Goal: Information Seeking & Learning: Check status

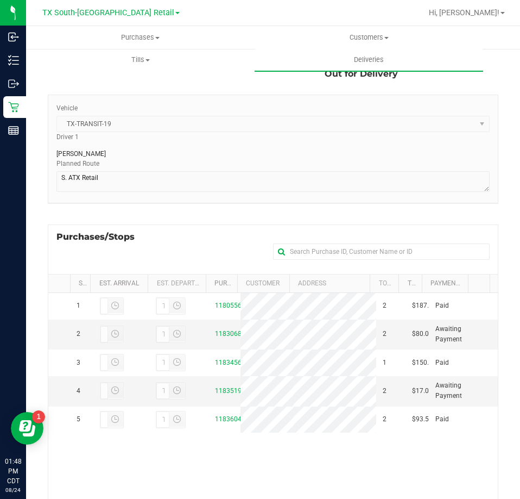
scroll to position [109, 0]
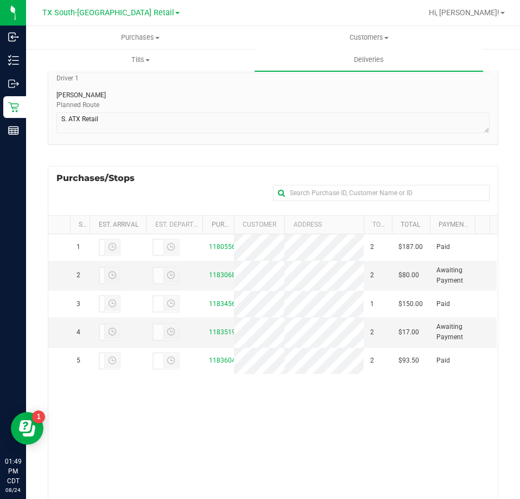
drag, startPoint x: 414, startPoint y: 225, endPoint x: 433, endPoint y: 220, distance: 20.2
click at [433, 220] on div "Stop # Est. Arrival Est. Departure Purchase ID Customer Address Total Order Lin…" at bounding box center [269, 225] width 442 height 18
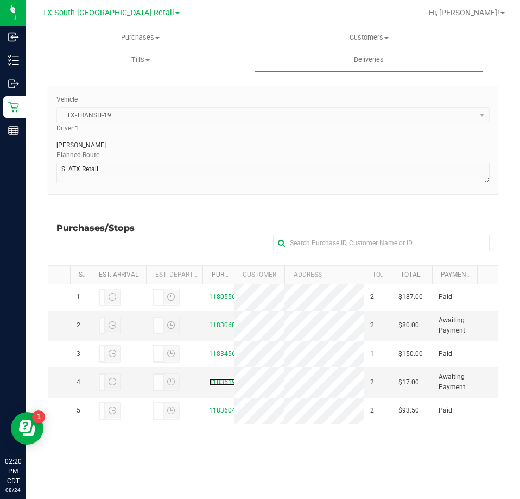
scroll to position [0, 0]
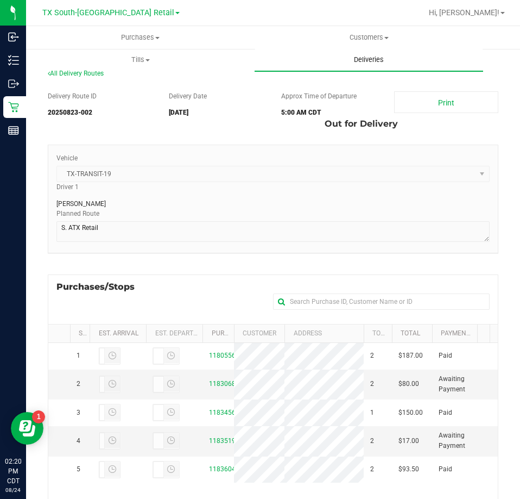
click at [365, 66] on uib-tab-heading "Deliveries" at bounding box center [369, 59] width 229 height 23
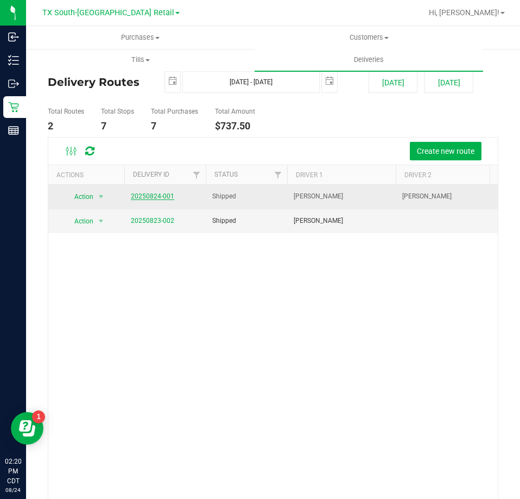
click at [147, 198] on link "20250824-001" at bounding box center [152, 196] width 43 height 8
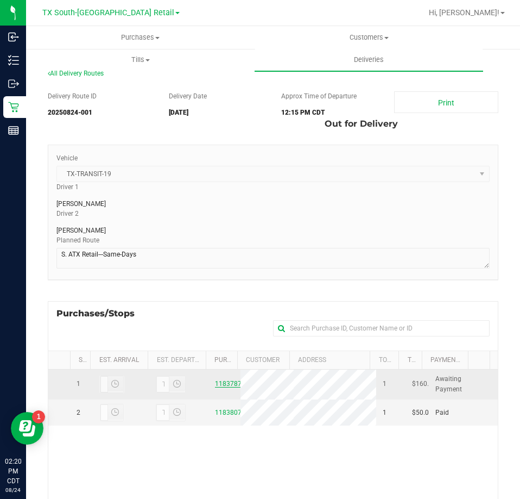
click at [226, 387] on link "11837870" at bounding box center [230, 384] width 30 height 8
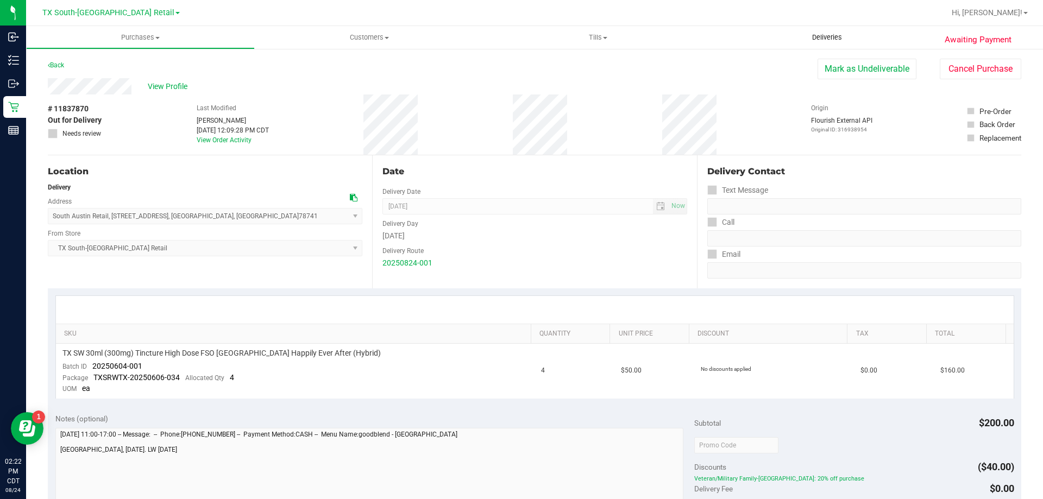
click at [520, 42] on uib-tab-heading "Deliveries" at bounding box center [826, 37] width 229 height 23
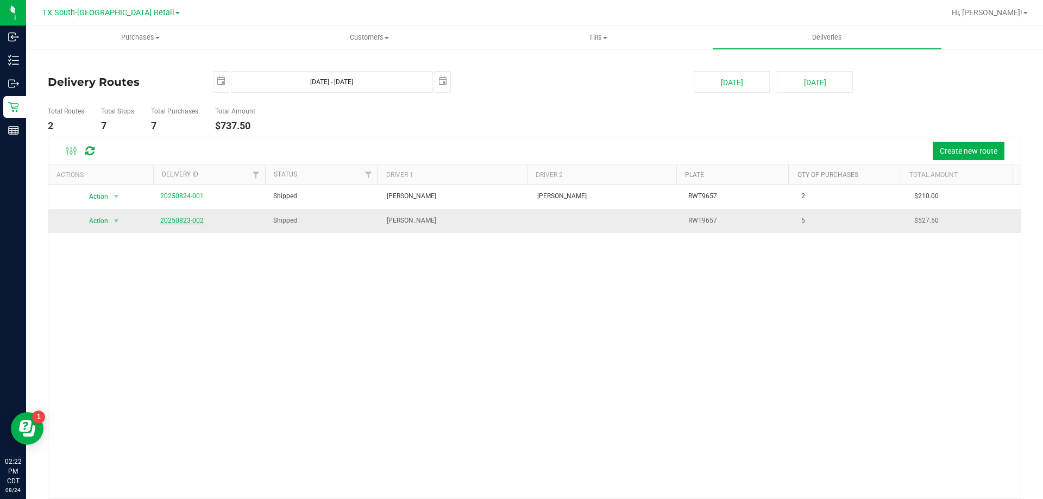
click at [181, 222] on link "20250823-002" at bounding box center [181, 221] width 43 height 8
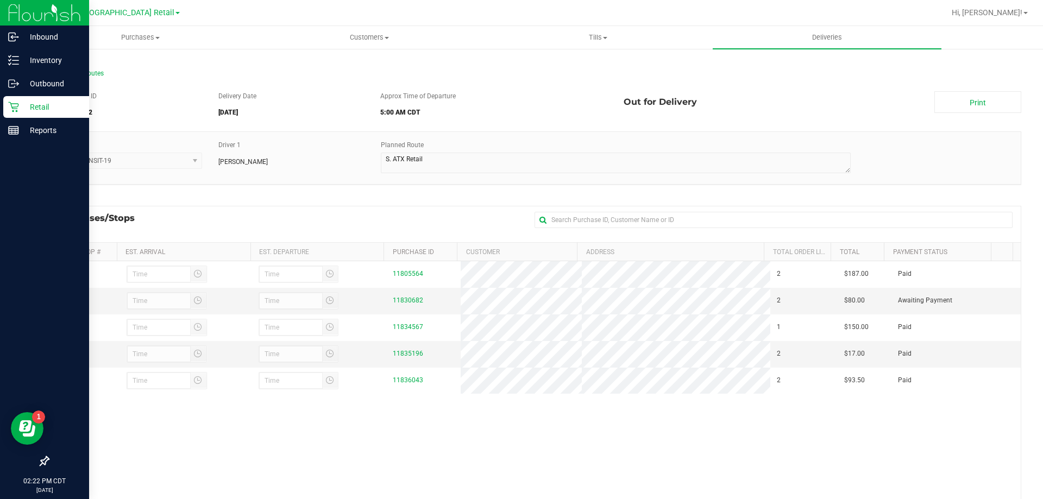
click at [20, 109] on p "Retail" at bounding box center [51, 106] width 65 height 13
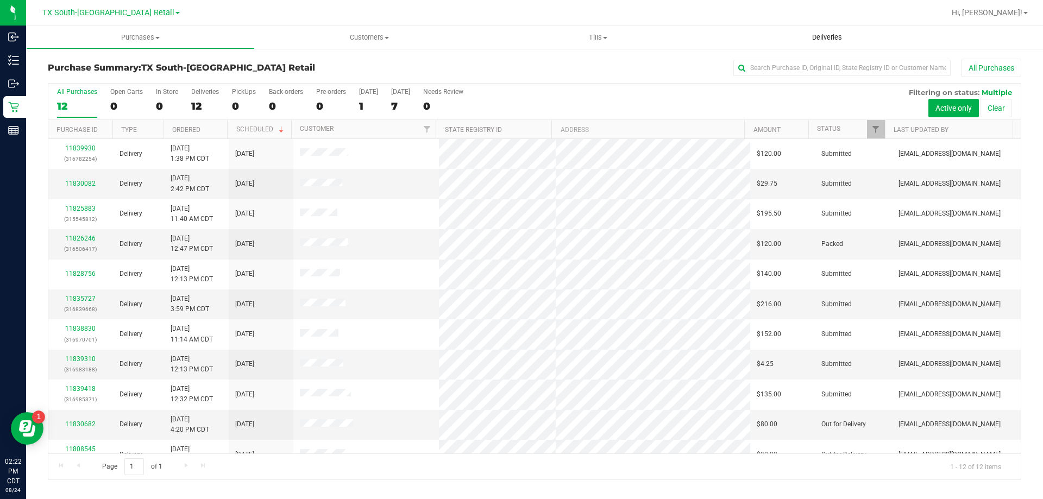
click at [520, 45] on uib-tab-heading "Deliveries" at bounding box center [826, 37] width 229 height 23
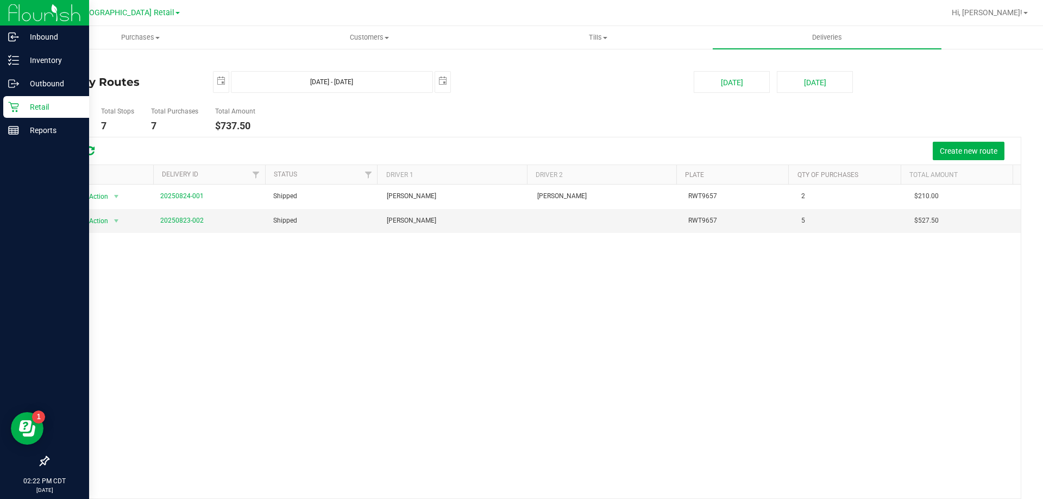
click at [19, 105] on p "Retail" at bounding box center [51, 106] width 65 height 13
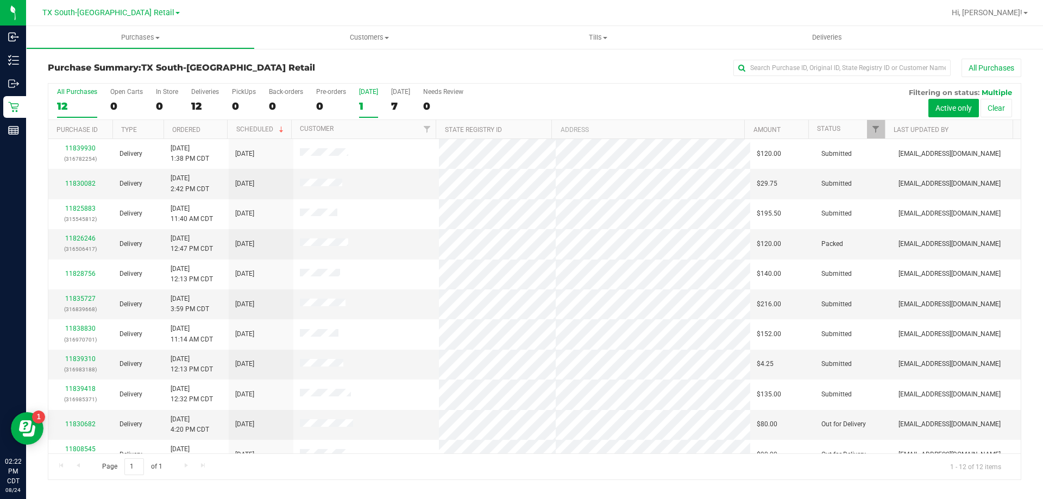
click at [369, 103] on div "1" at bounding box center [368, 106] width 19 height 12
click at [0, 0] on input "[DATE] 1" at bounding box center [0, 0] width 0 height 0
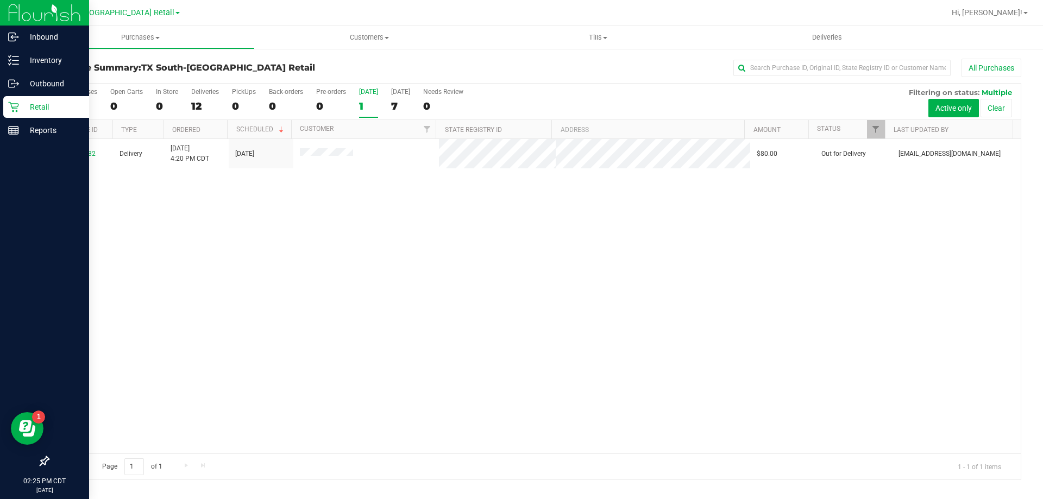
click at [47, 114] on div "Retail" at bounding box center [46, 107] width 86 height 22
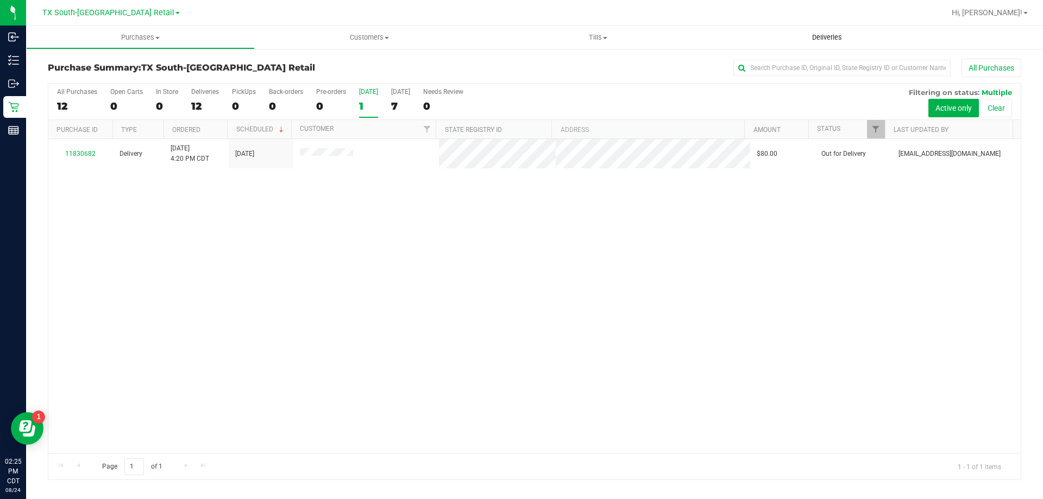
click at [520, 39] on span "Deliveries" at bounding box center [826, 38] width 59 height 10
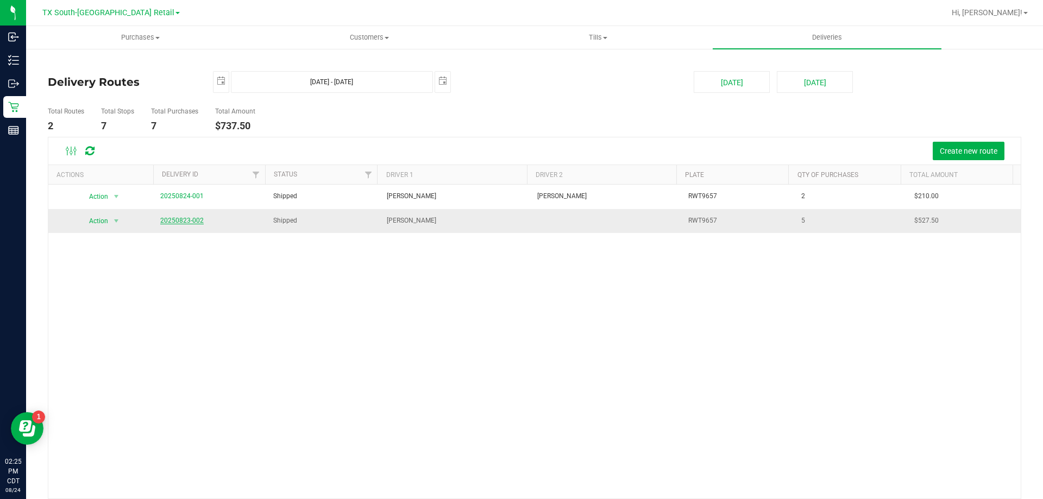
click at [186, 223] on link "20250823-002" at bounding box center [181, 221] width 43 height 8
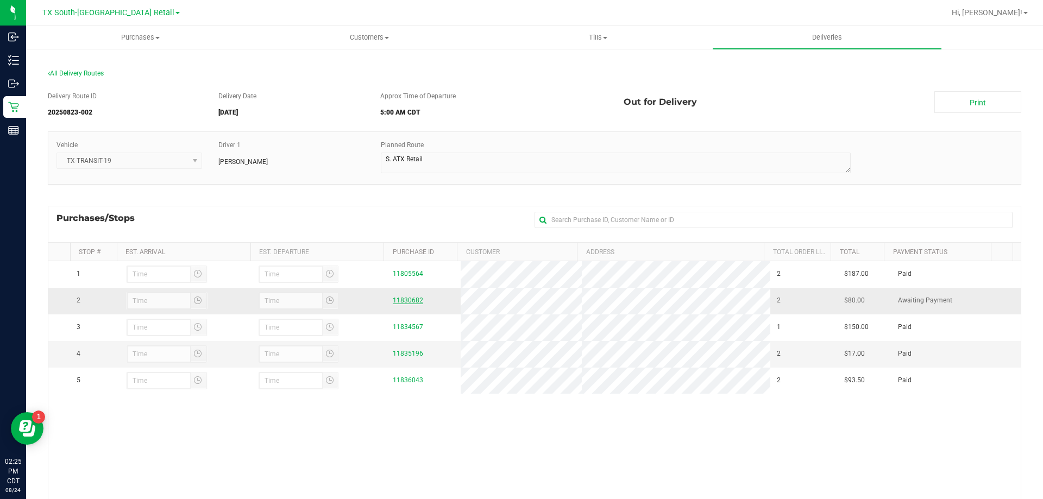
click at [398, 298] on link "11830682" at bounding box center [408, 301] width 30 height 8
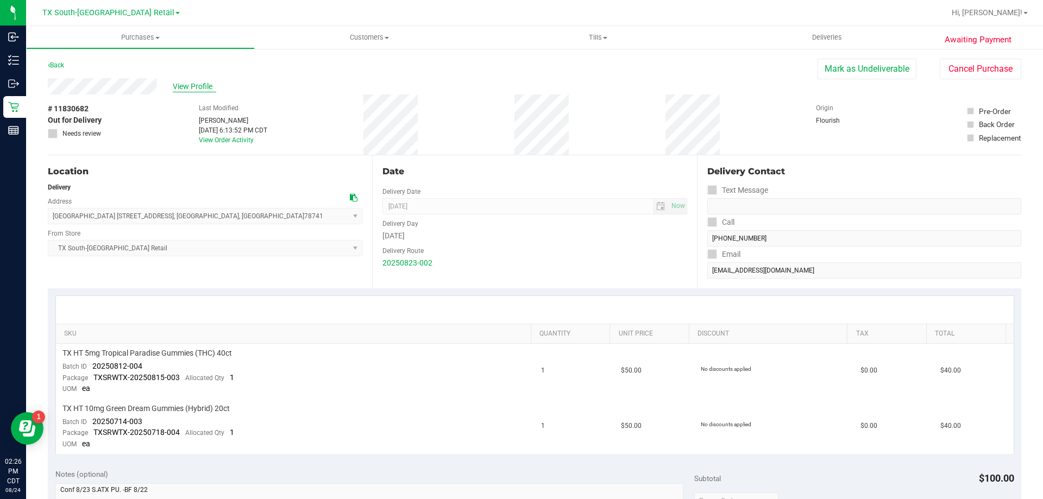
click at [198, 86] on span "View Profile" at bounding box center [194, 86] width 43 height 11
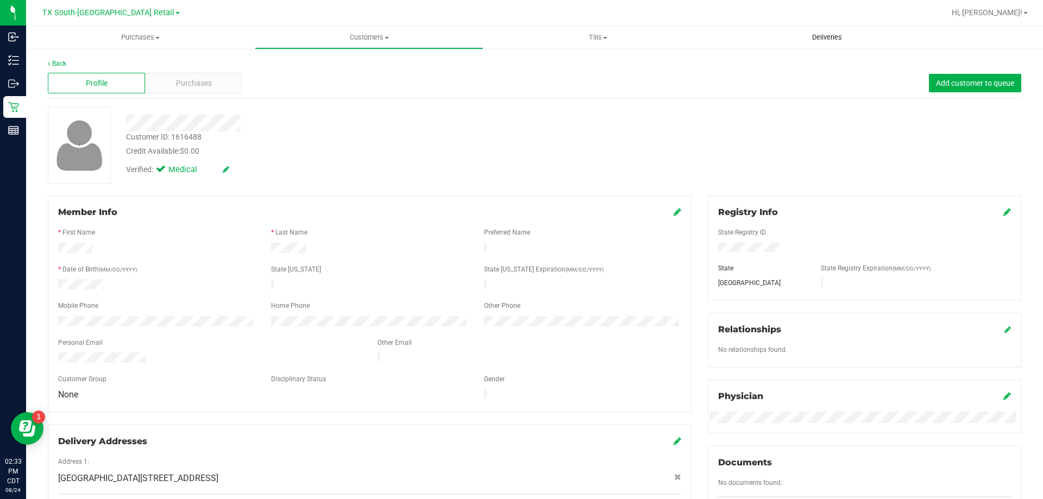
click at [520, 34] on span "Deliveries" at bounding box center [826, 38] width 59 height 10
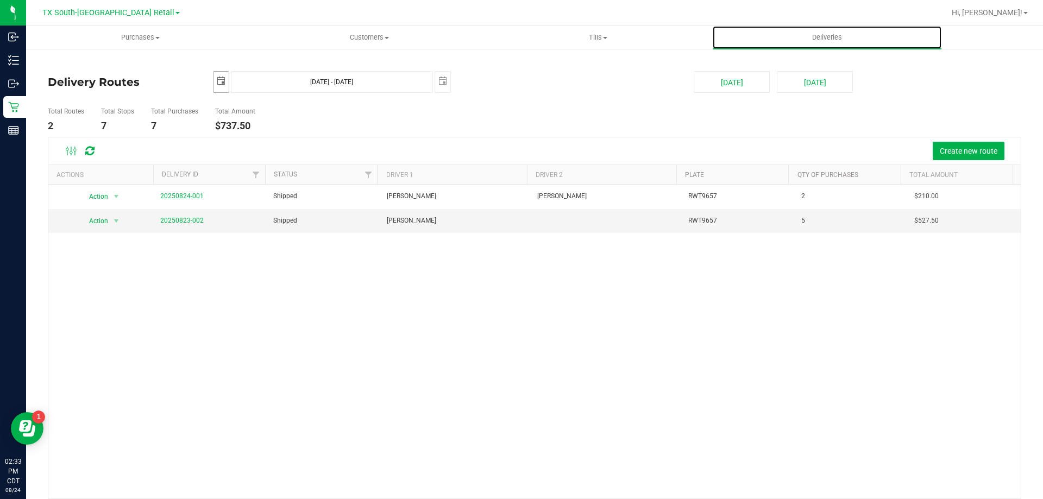
click at [218, 80] on span "select" at bounding box center [221, 81] width 9 height 9
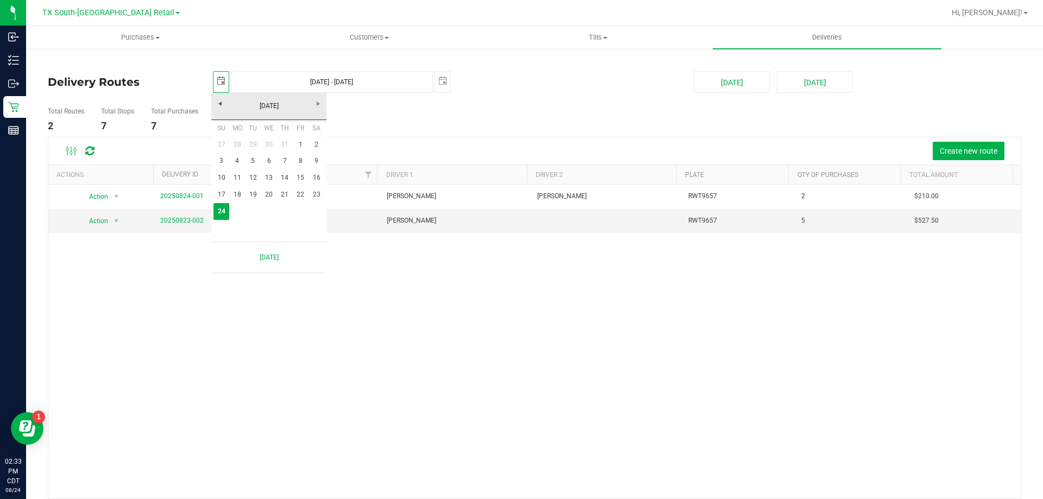
scroll to position [0, 27]
click at [315, 196] on link "23" at bounding box center [316, 194] width 16 height 17
type input "[DATE]"
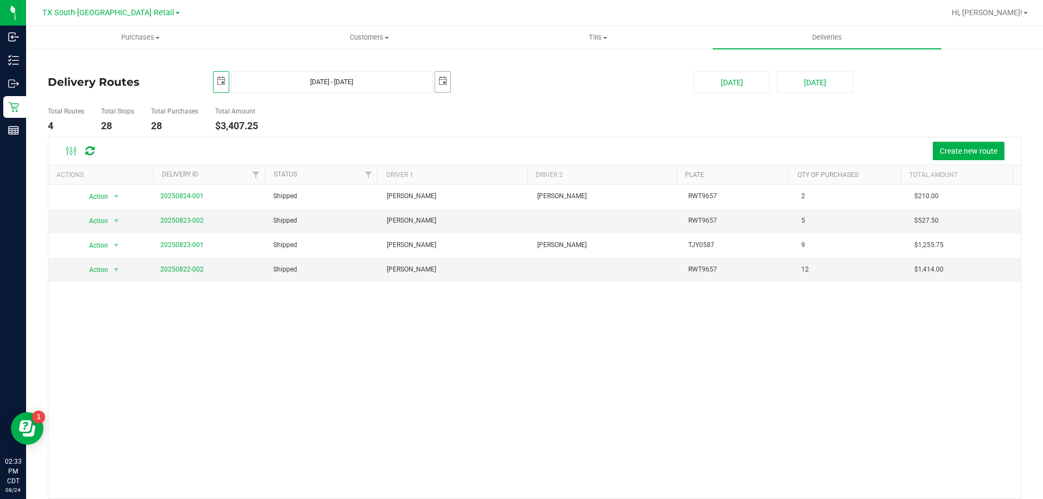
click at [442, 83] on span "select" at bounding box center [442, 81] width 9 height 9
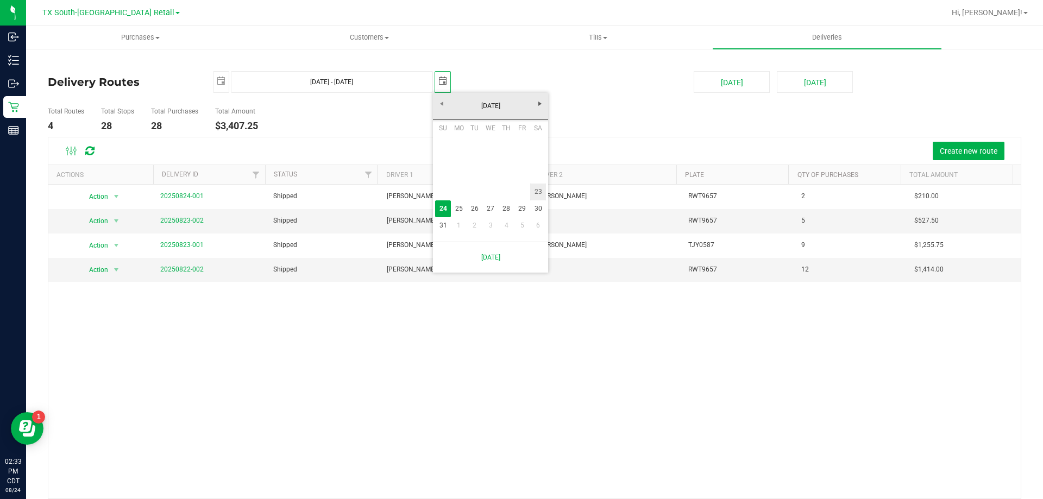
click at [520, 195] on link "23" at bounding box center [538, 192] width 16 height 17
type input "[DATE] - [DATE]"
type input "[DATE]"
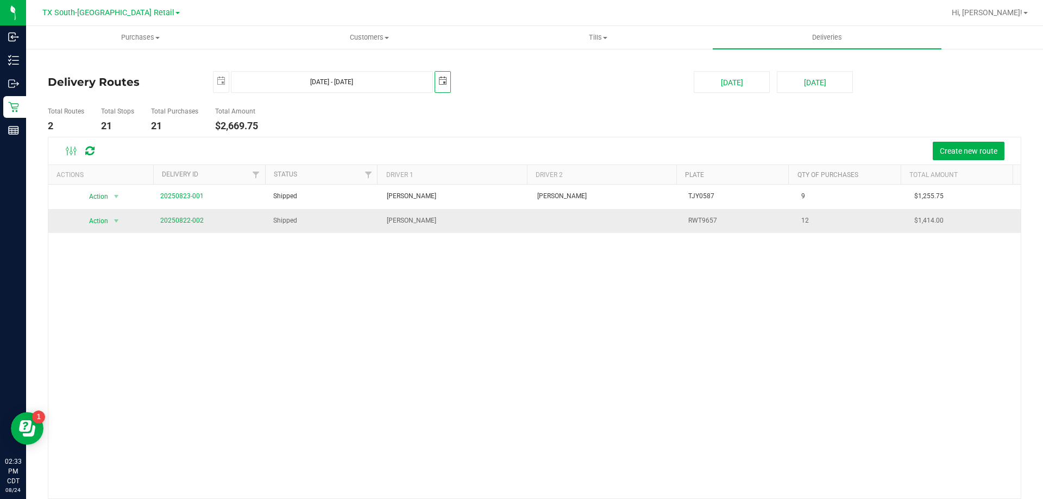
click at [187, 224] on span "20250822-002" at bounding box center [181, 221] width 43 height 10
click at [189, 222] on link "20250822-002" at bounding box center [181, 221] width 43 height 8
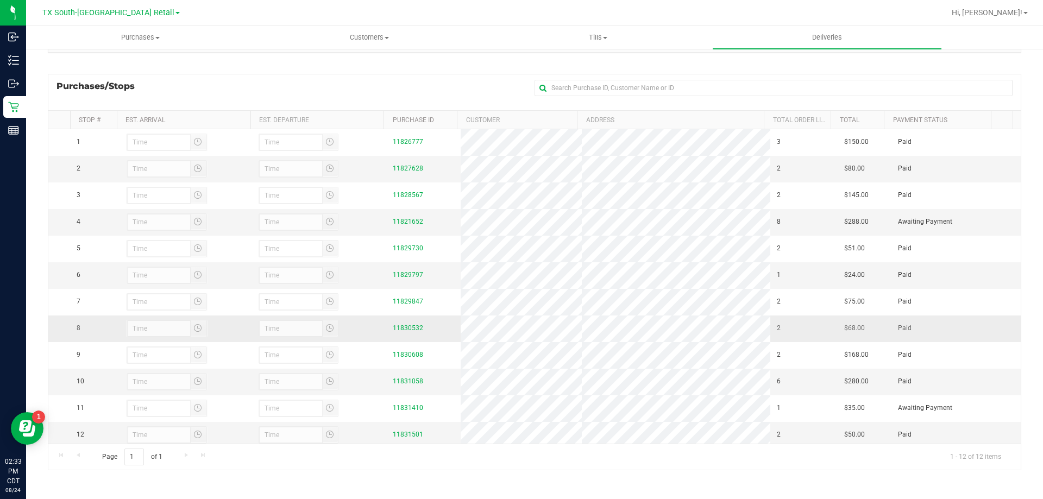
scroll to position [78, 0]
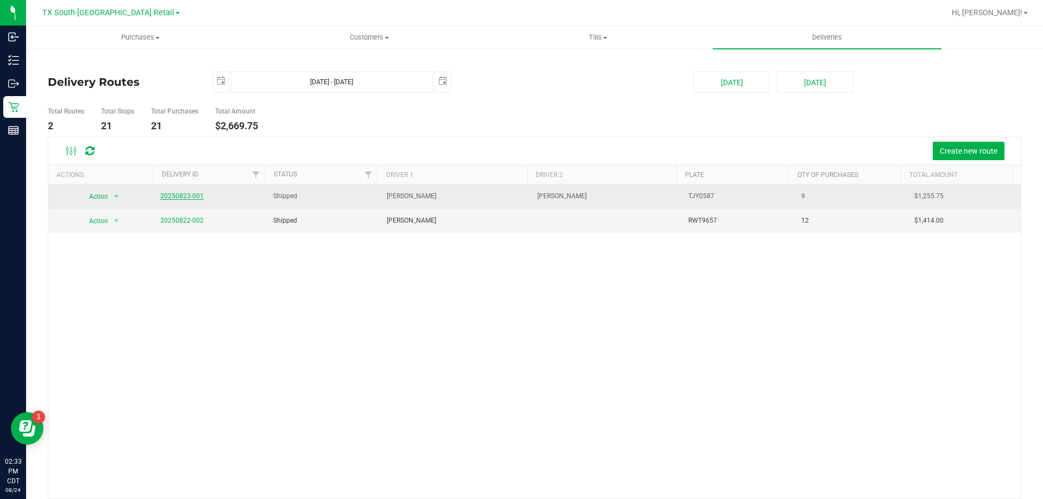
click at [178, 194] on link "20250823-001" at bounding box center [181, 196] width 43 height 8
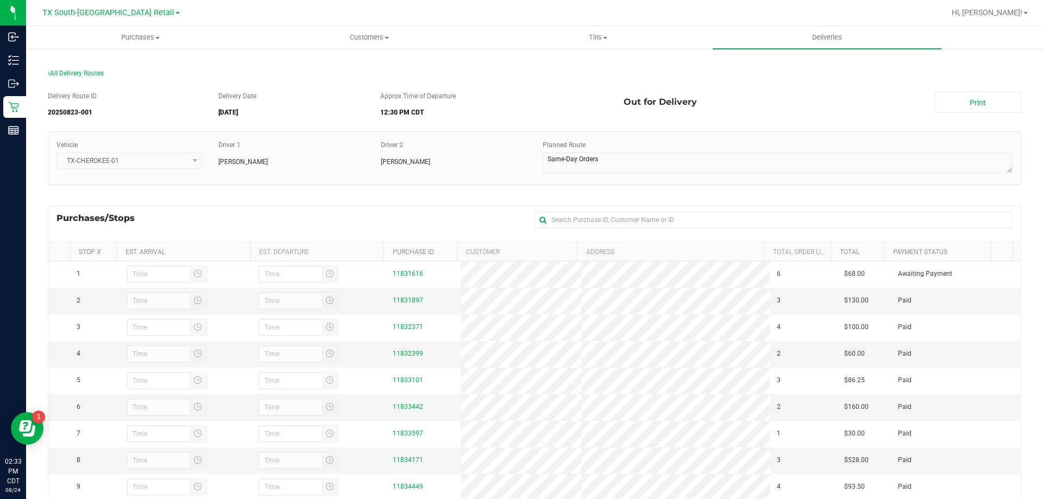
scroll to position [54, 0]
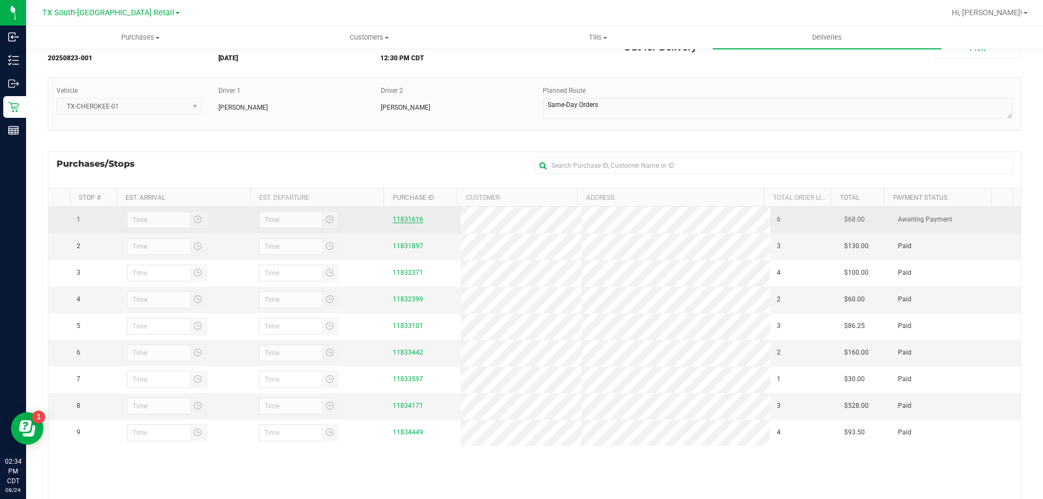
click at [405, 219] on link "11831616" at bounding box center [408, 220] width 30 height 8
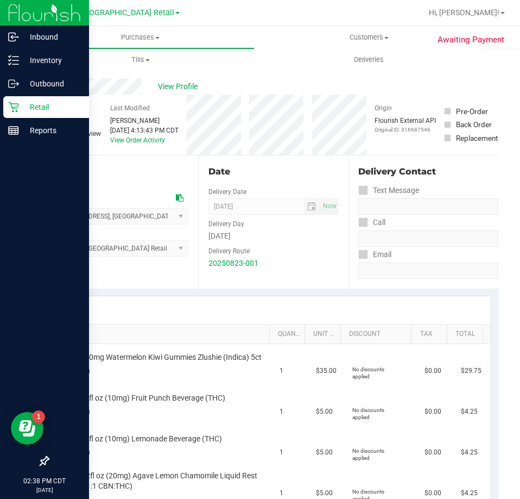
click at [32, 109] on p "Retail" at bounding box center [51, 106] width 65 height 13
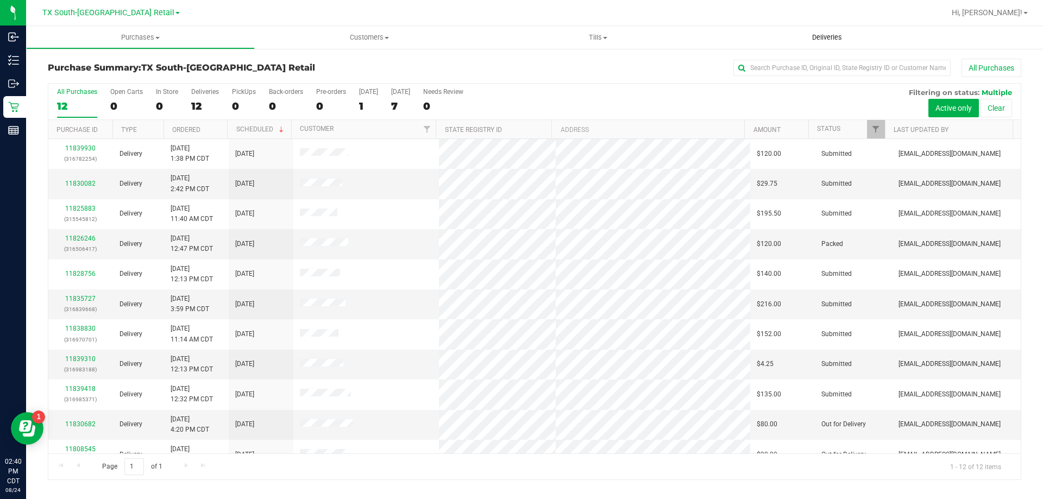
click at [520, 46] on uib-tab-heading "Deliveries" at bounding box center [826, 37] width 229 height 23
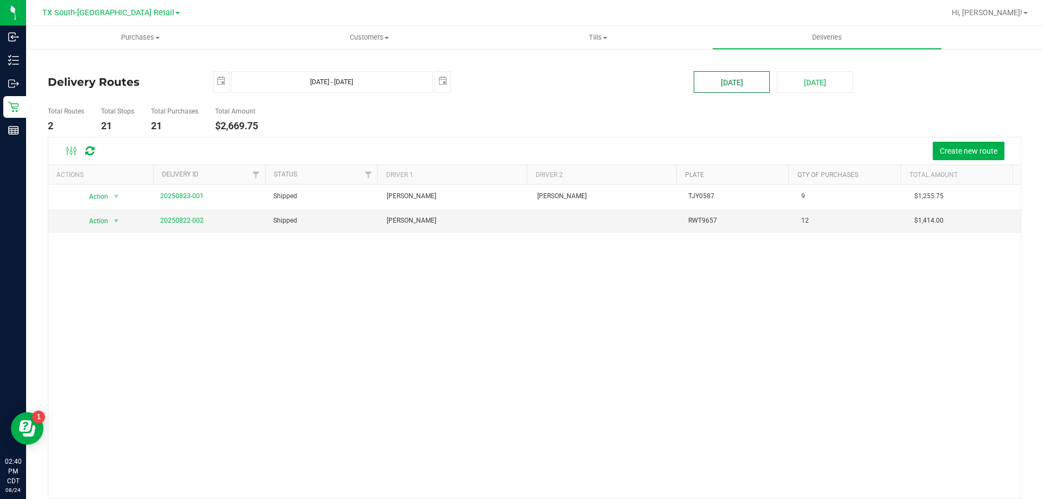
click at [520, 89] on button "[DATE]" at bounding box center [731, 82] width 76 height 22
type input "[DATE] - [DATE]"
click at [194, 220] on link "20250823-002" at bounding box center [181, 221] width 43 height 8
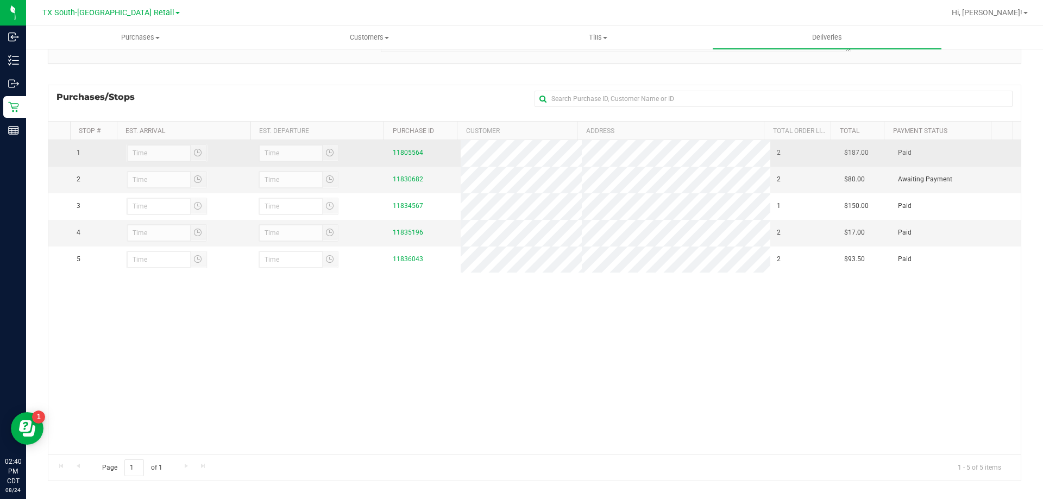
scroll to position [132, 0]
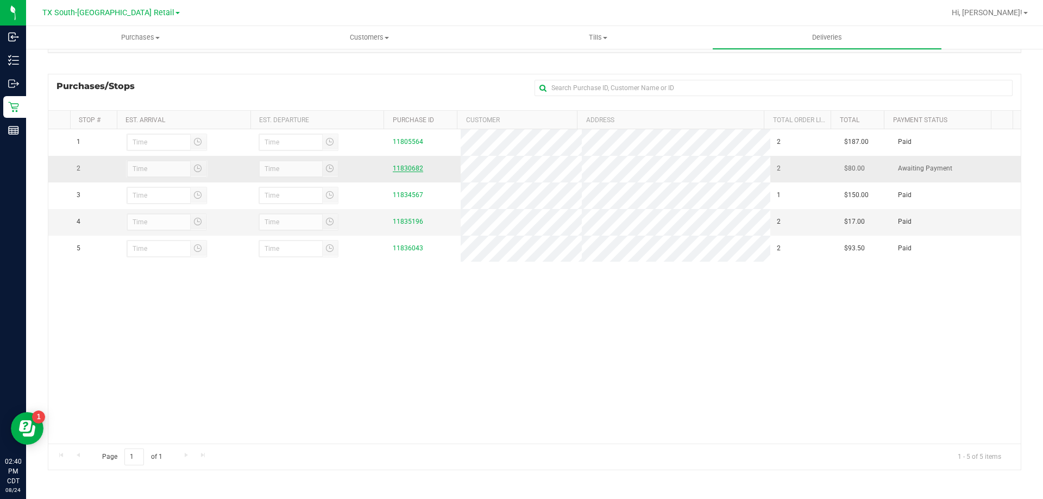
click at [409, 165] on link "11830682" at bounding box center [408, 169] width 30 height 8
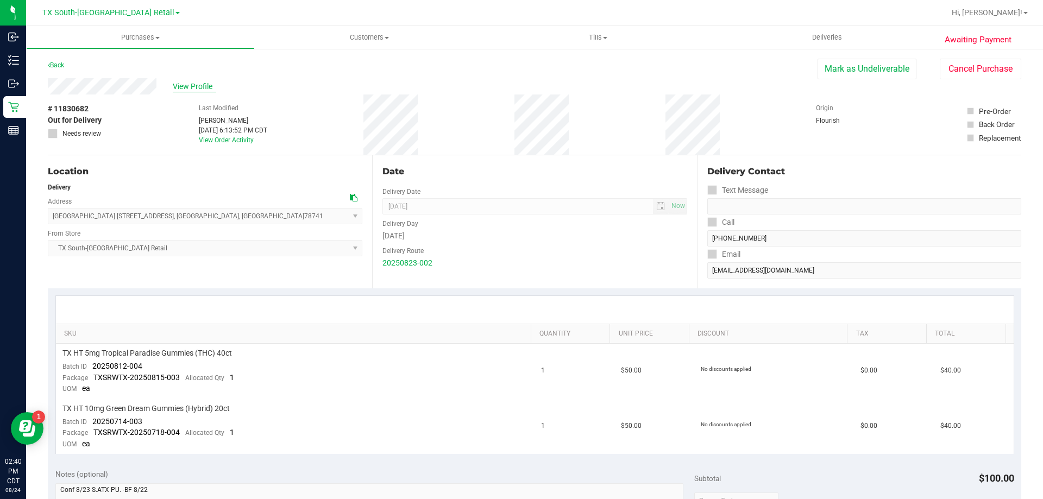
click at [201, 86] on span "View Profile" at bounding box center [194, 86] width 43 height 11
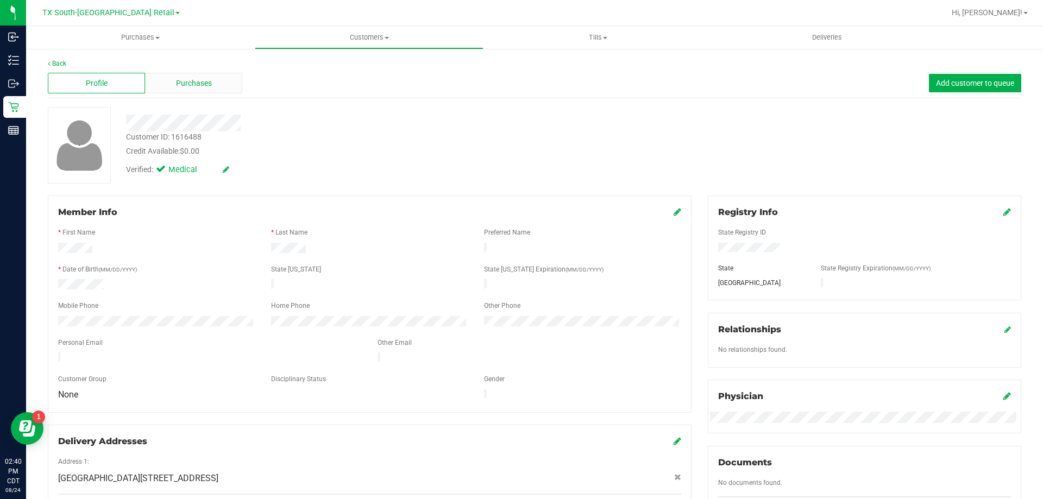
click at [216, 86] on div "Purchases" at bounding box center [193, 83] width 97 height 21
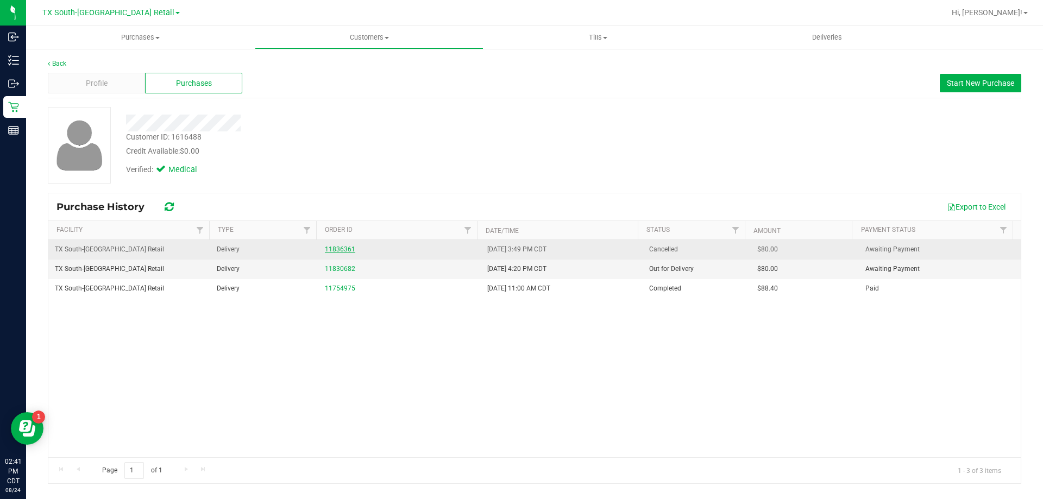
click at [343, 247] on link "11836361" at bounding box center [340, 249] width 30 height 8
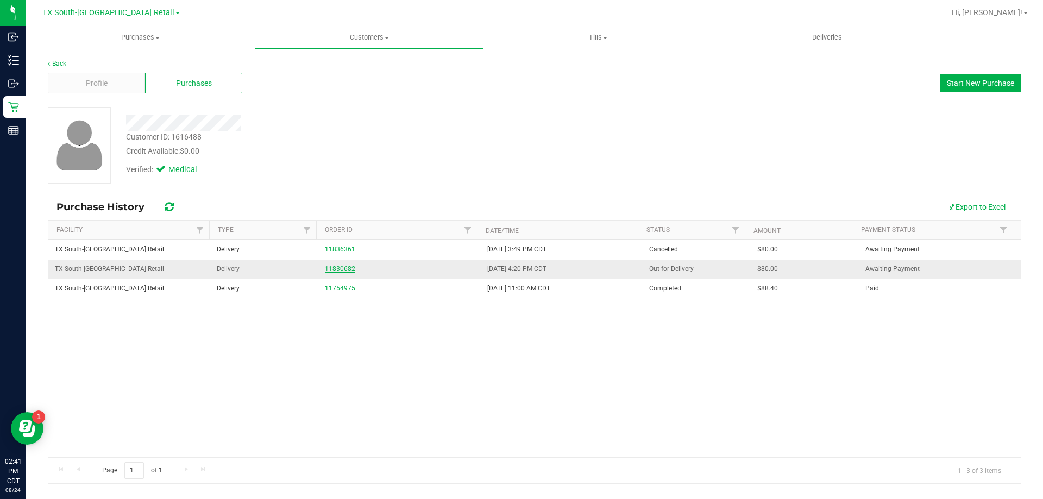
click at [345, 269] on link "11830682" at bounding box center [340, 269] width 30 height 8
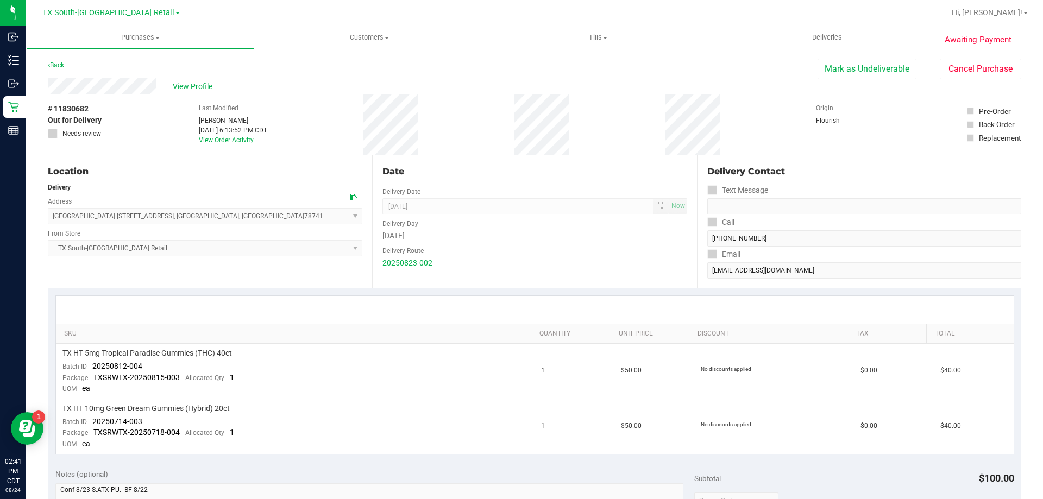
click at [179, 90] on span "View Profile" at bounding box center [194, 86] width 43 height 11
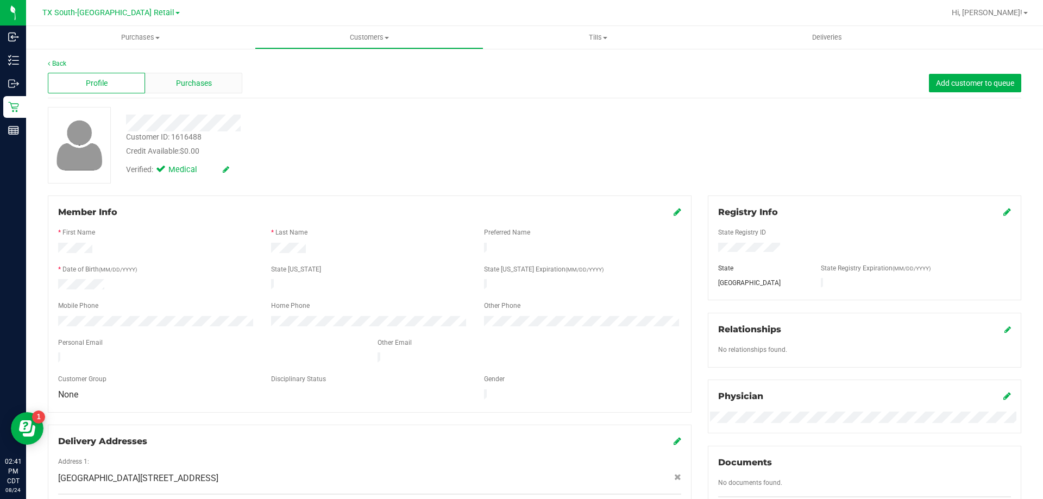
click at [209, 92] on div "Purchases" at bounding box center [193, 83] width 97 height 21
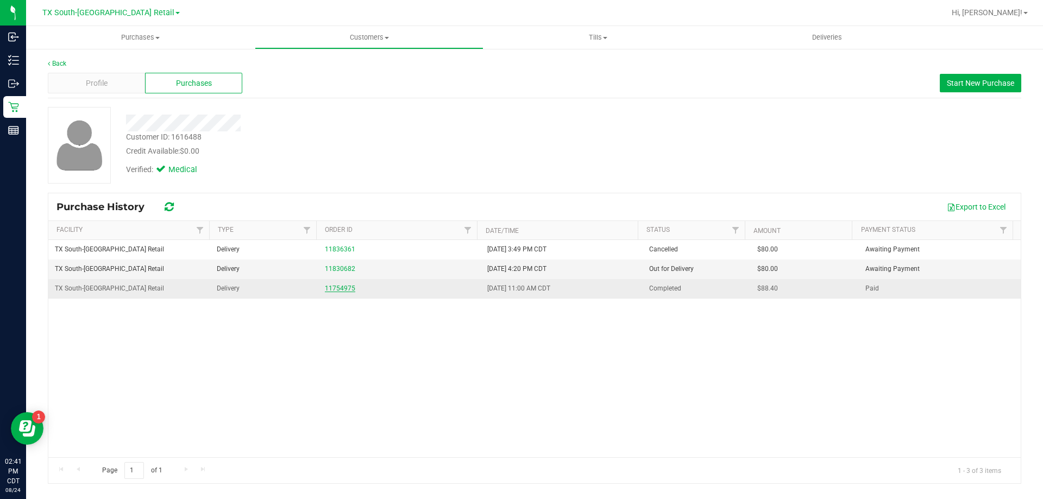
click at [341, 290] on link "11754975" at bounding box center [340, 289] width 30 height 8
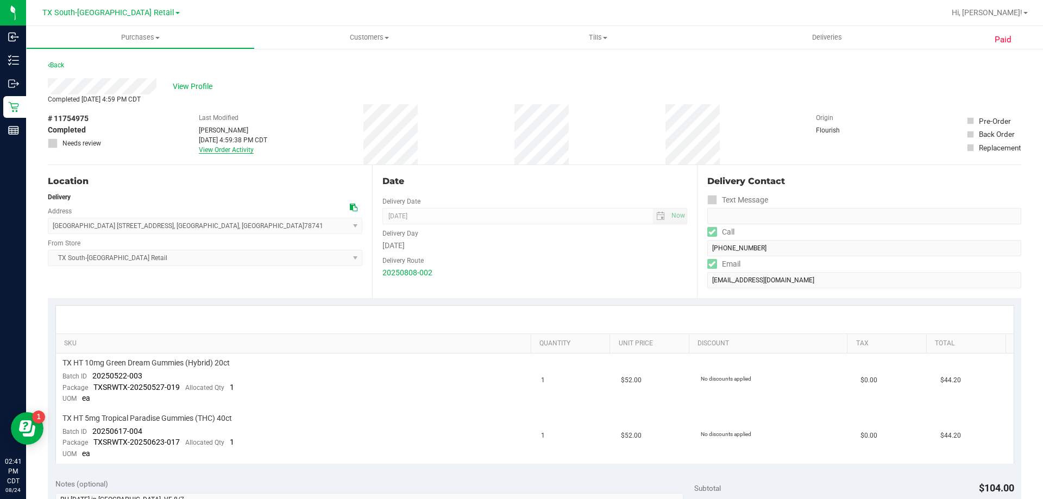
click at [242, 150] on link "View Order Activity" at bounding box center [226, 150] width 55 height 8
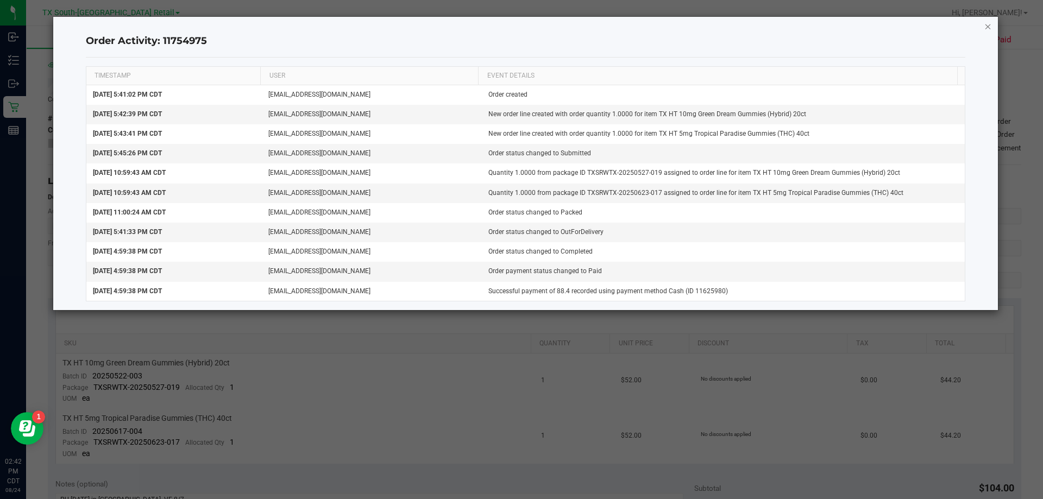
click at [520, 27] on icon "button" at bounding box center [988, 26] width 8 height 13
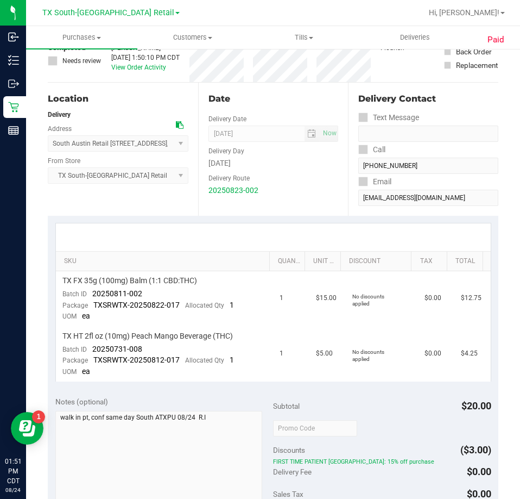
scroll to position [109, 0]
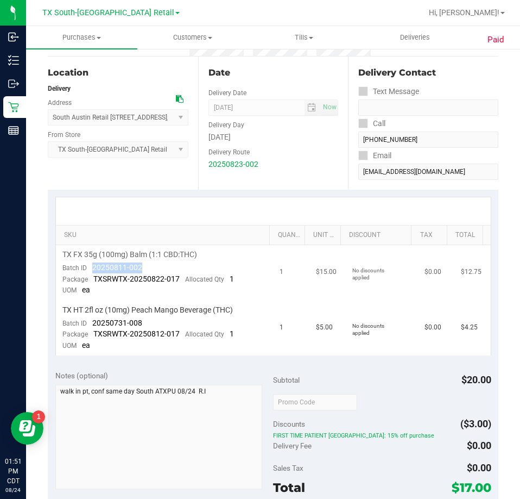
drag, startPoint x: 152, startPoint y: 266, endPoint x: 93, endPoint y: 269, distance: 58.2
click at [93, 269] on td "TX FX 35g (100mg) Balm (1:1 CBD:THC) Batch ID 20250811-002 Package TXSRWTX-2025…" at bounding box center [165, 272] width 218 height 55
drag, startPoint x: 141, startPoint y: 321, endPoint x: 90, endPoint y: 323, distance: 51.1
click at [90, 323] on td "TX HT 2fl oz (10mg) Peach Mango Beverage (THC) Batch ID 20250731-008 Package TX…" at bounding box center [165, 327] width 218 height 55
